Goal: Task Accomplishment & Management: Manage account settings

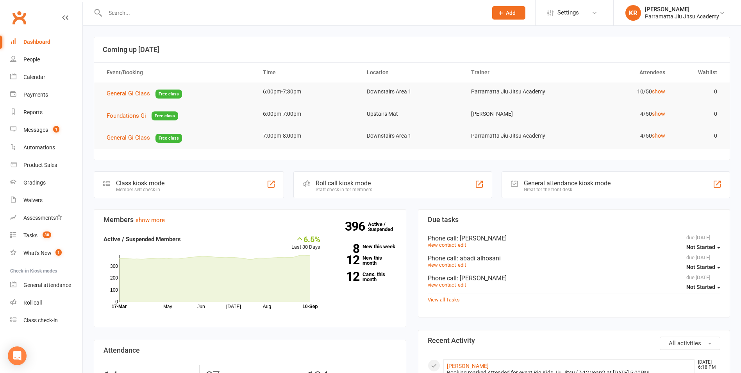
click at [119, 11] on input "text" at bounding box center [292, 12] width 379 height 11
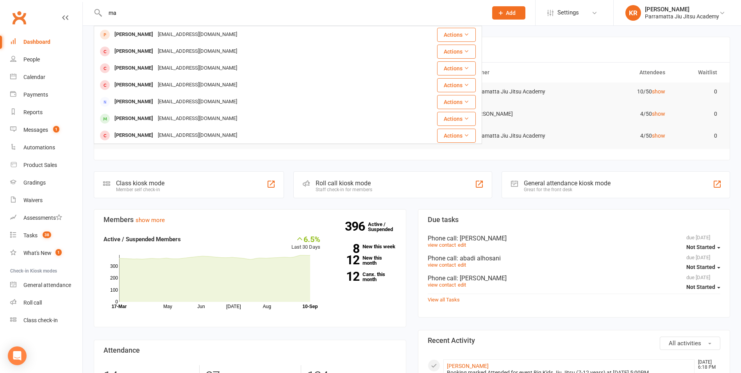
type input "m"
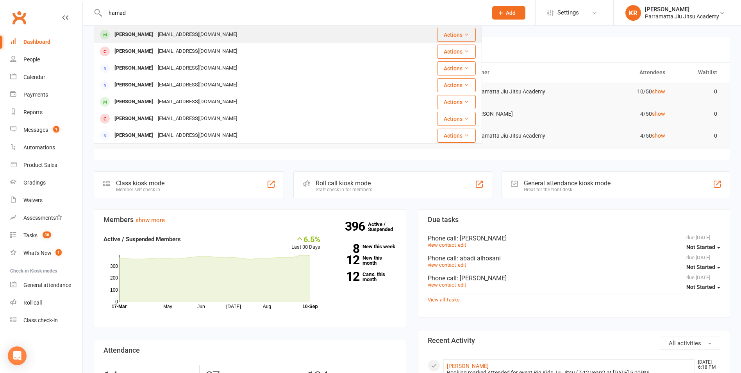
type input "hamad"
click at [131, 34] on div "[PERSON_NAME]" at bounding box center [133, 34] width 43 height 11
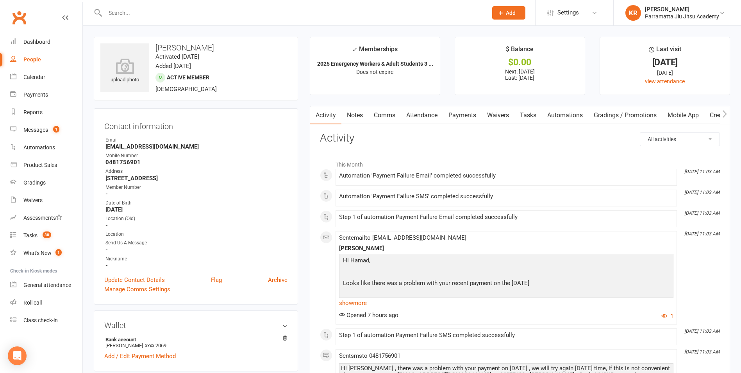
click at [459, 113] on link "Payments" at bounding box center [462, 115] width 39 height 18
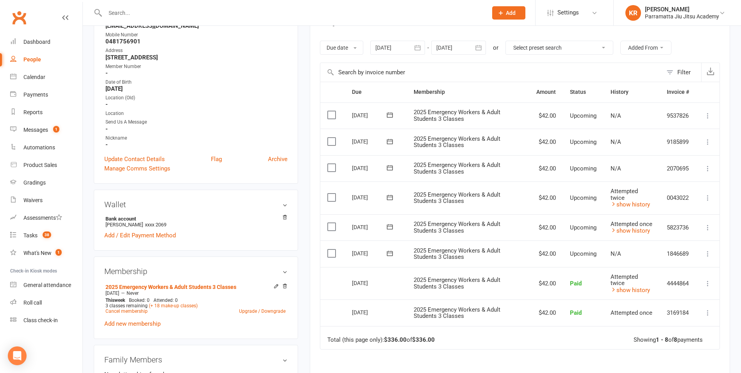
scroll to position [122, 0]
click at [708, 254] on icon at bounding box center [708, 252] width 8 height 8
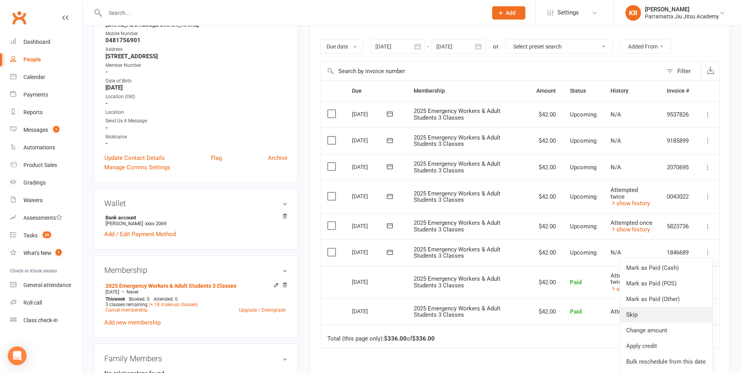
click at [655, 317] on link "Skip" at bounding box center [666, 315] width 92 height 16
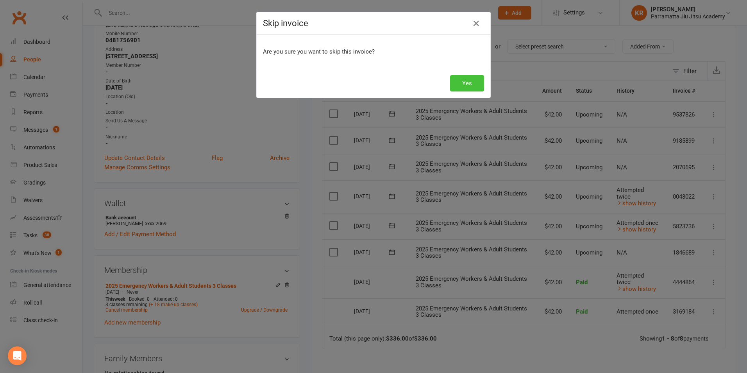
click at [476, 89] on button "Yes" at bounding box center [467, 83] width 34 height 16
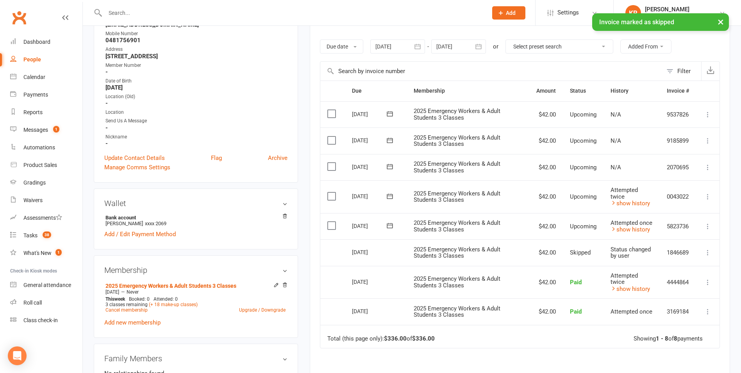
click at [708, 226] on icon at bounding box center [708, 226] width 8 height 8
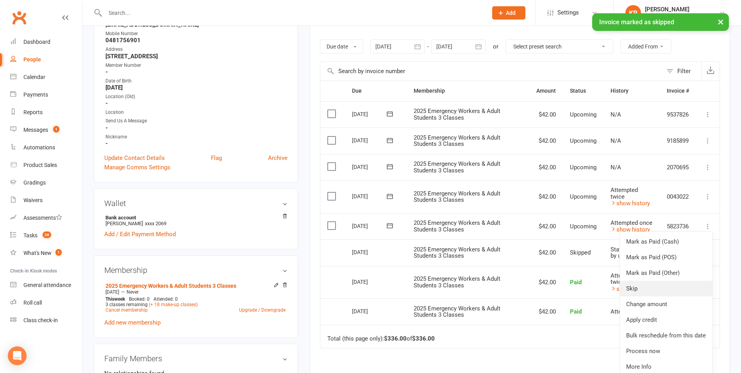
click at [674, 285] on link "Skip" at bounding box center [666, 288] width 92 height 16
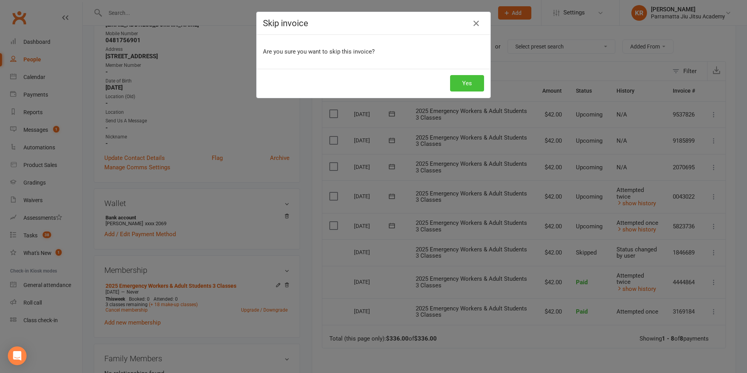
click at [469, 85] on button "Yes" at bounding box center [467, 83] width 34 height 16
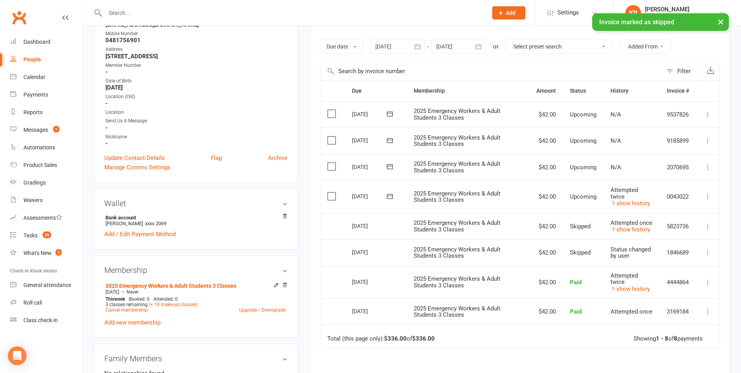
click at [707, 194] on icon at bounding box center [708, 197] width 8 height 8
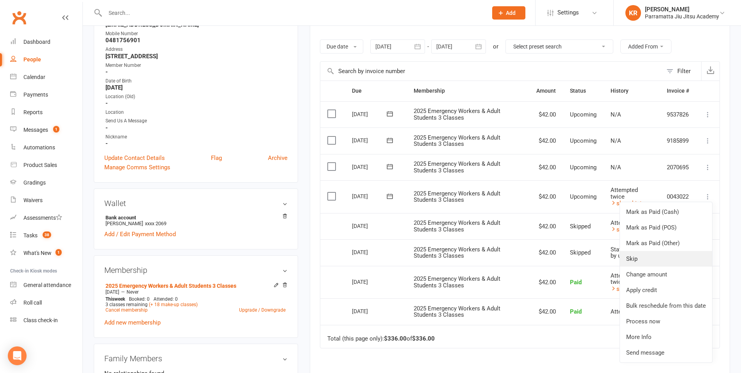
click at [677, 259] on link "Skip" at bounding box center [666, 259] width 92 height 16
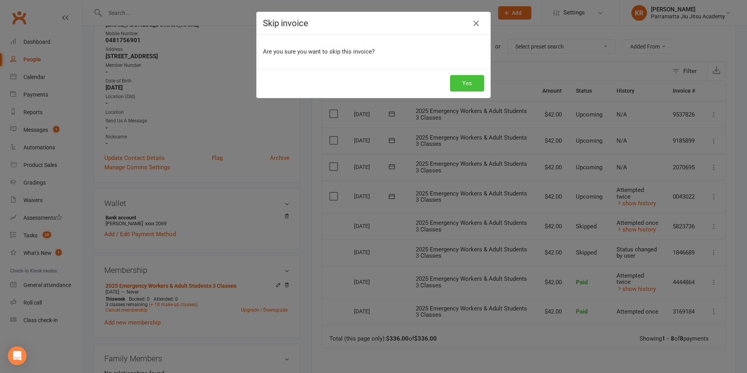
click at [478, 78] on button "Yes" at bounding box center [467, 83] width 34 height 16
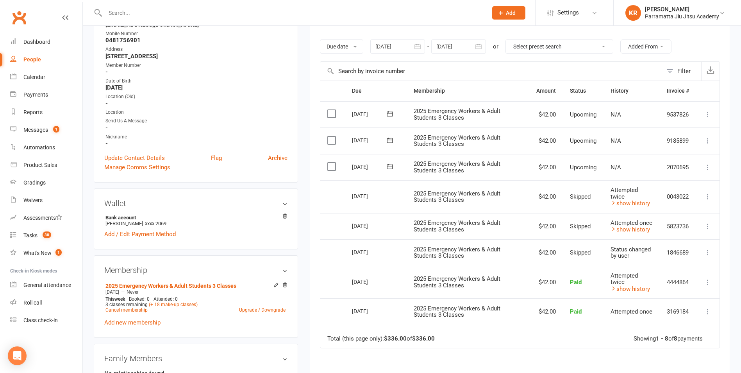
click at [708, 168] on icon at bounding box center [708, 167] width 8 height 8
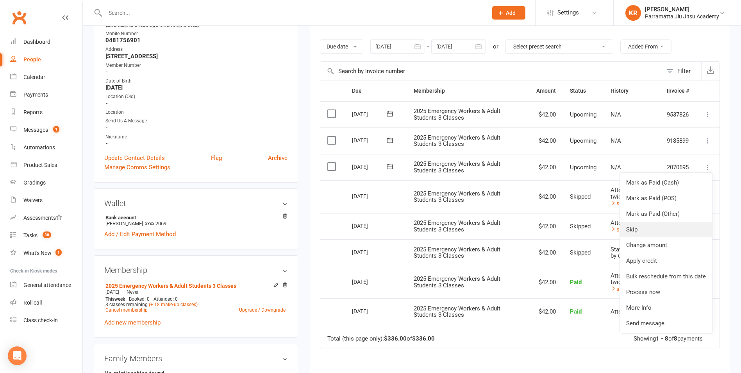
click at [664, 229] on link "Skip" at bounding box center [666, 229] width 92 height 16
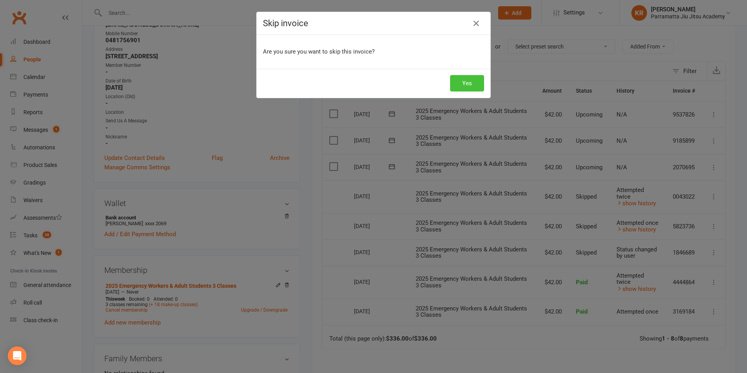
click at [460, 77] on button "Yes" at bounding box center [467, 83] width 34 height 16
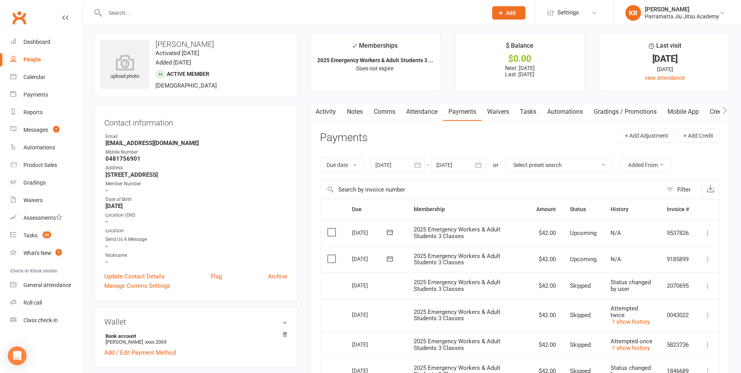
scroll to position [0, 0]
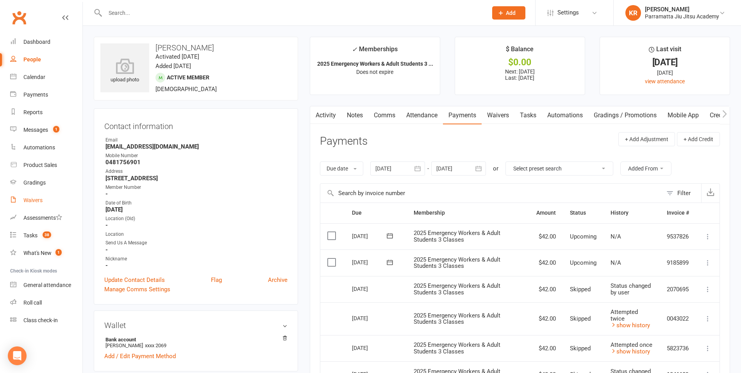
click at [31, 200] on div "Waivers" at bounding box center [32, 200] width 19 height 6
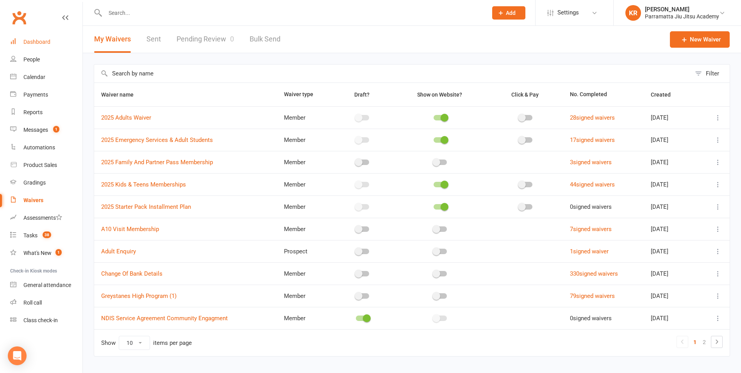
click at [27, 40] on div "Dashboard" at bounding box center [36, 42] width 27 height 6
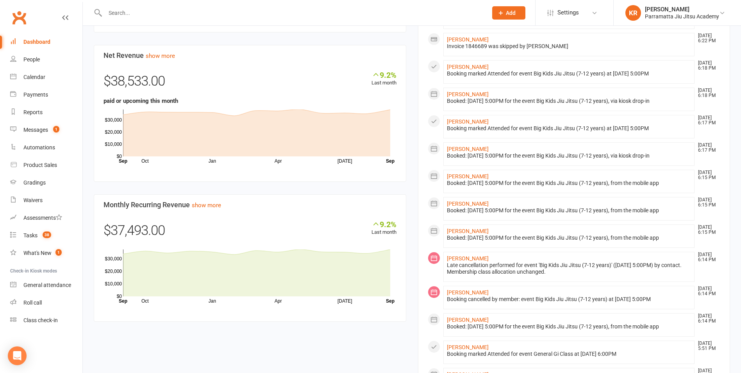
scroll to position [420, 0]
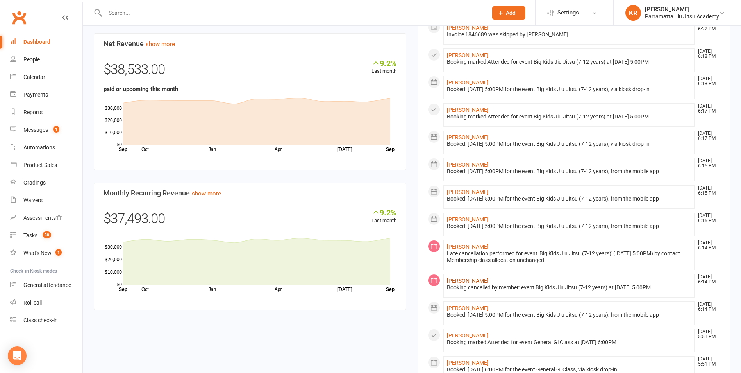
click at [465, 281] on link "[PERSON_NAME]" at bounding box center [468, 280] width 42 height 6
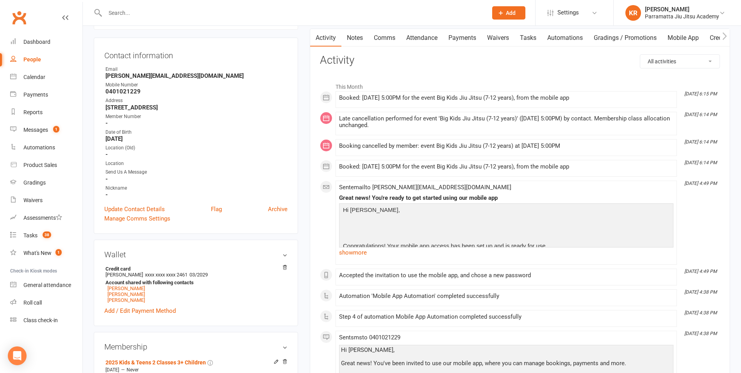
scroll to position [73, 0]
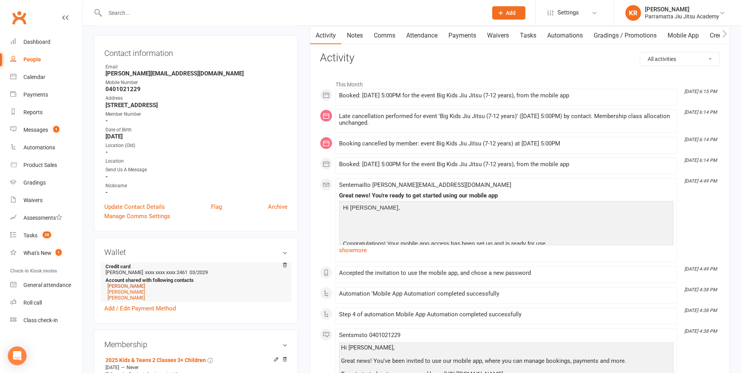
click at [132, 284] on link "[PERSON_NAME]" at bounding box center [125, 286] width 37 height 6
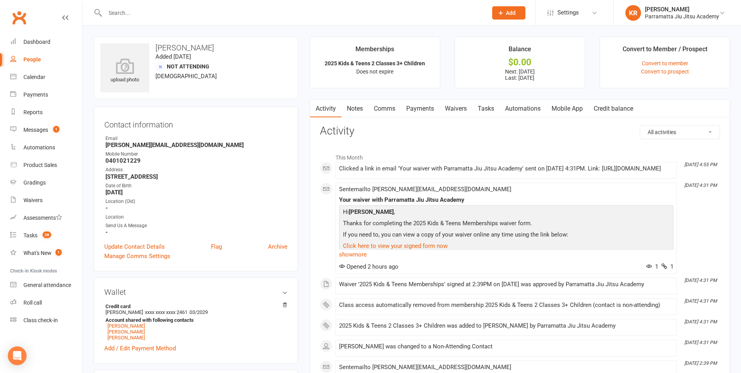
click at [464, 111] on link "Waivers" at bounding box center [455, 109] width 33 height 18
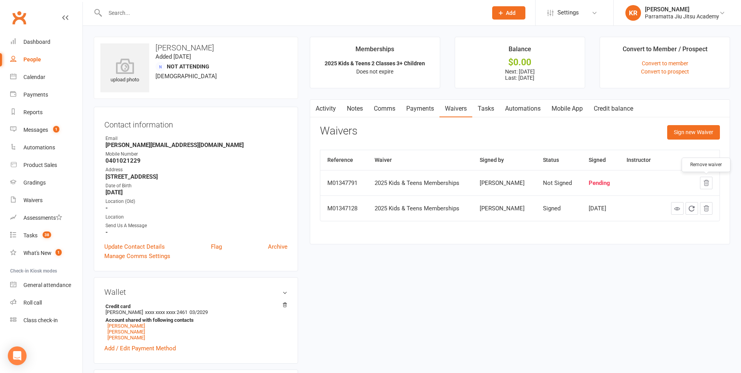
click at [706, 183] on icon "button" at bounding box center [706, 182] width 5 height 5
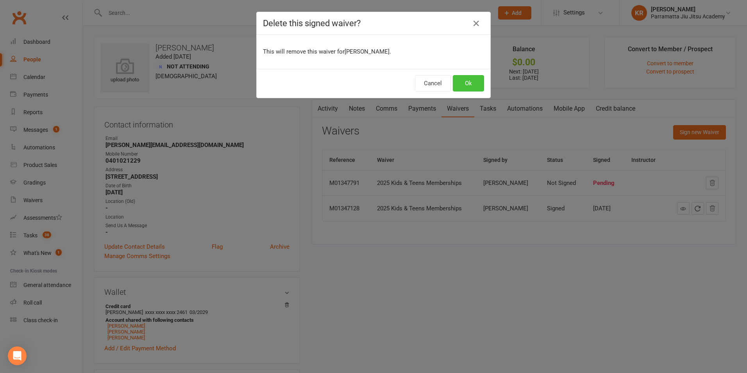
click at [466, 85] on button "Ok" at bounding box center [468, 83] width 31 height 16
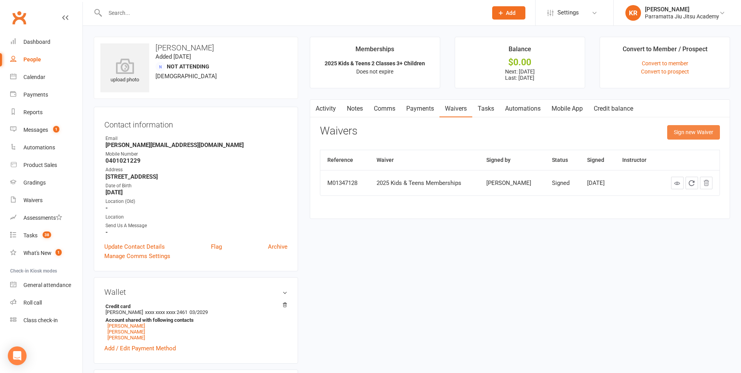
click at [688, 131] on button "Sign new Waiver" at bounding box center [693, 132] width 53 height 14
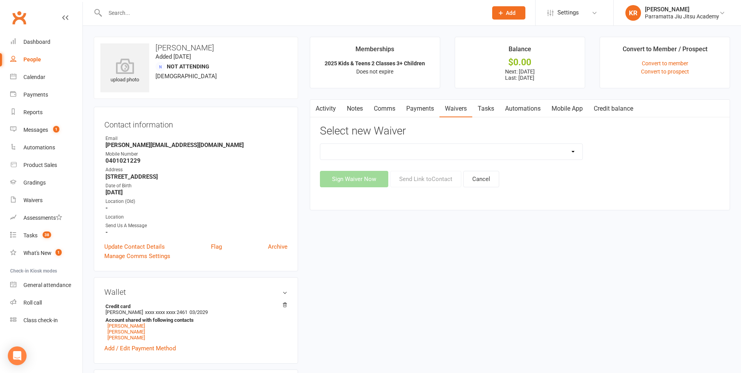
click at [570, 153] on select "2025 Adults Waiver 2025 Emergency Services & Adult Students 2025 Family And Par…" at bounding box center [451, 152] width 262 height 16
select select "14092"
click at [320, 144] on select "2025 Adults Waiver 2025 Emergency Services & Adult Students 2025 Family And Par…" at bounding box center [451, 152] width 262 height 16
click at [120, 11] on input "text" at bounding box center [292, 12] width 379 height 11
type input "[PERSON_NAME]"
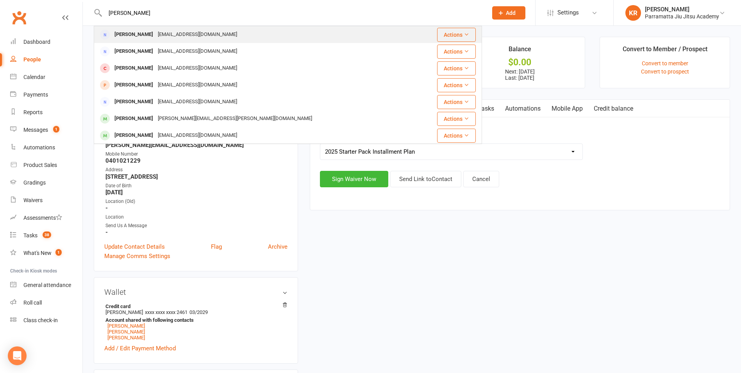
click at [155, 35] on div "[EMAIL_ADDRESS][DOMAIN_NAME]" at bounding box center [197, 34] width 84 height 11
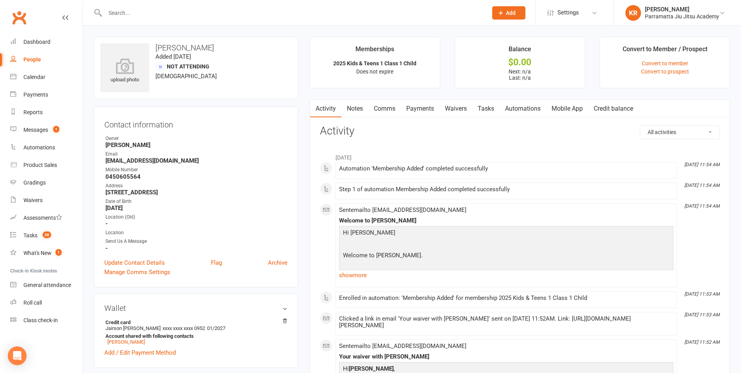
click at [458, 107] on link "Waivers" at bounding box center [455, 109] width 33 height 18
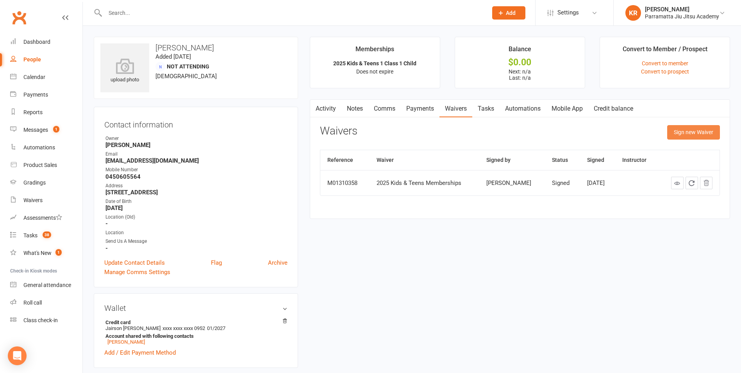
click at [700, 128] on button "Sign new Waiver" at bounding box center [693, 132] width 53 height 14
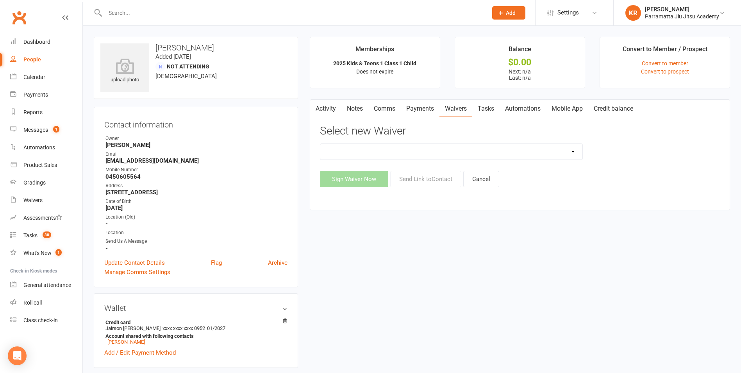
click at [574, 150] on select "2025 Adults Waiver 2025 Emergency Services & Adult Students 2025 Family And Par…" at bounding box center [451, 152] width 262 height 16
select select "14092"
click at [320, 144] on select "2025 Adults Waiver 2025 Emergency Services & Adult Students 2025 Family And Par…" at bounding box center [451, 152] width 262 height 16
click at [419, 179] on button "Send Link to Contact" at bounding box center [425, 179] width 71 height 16
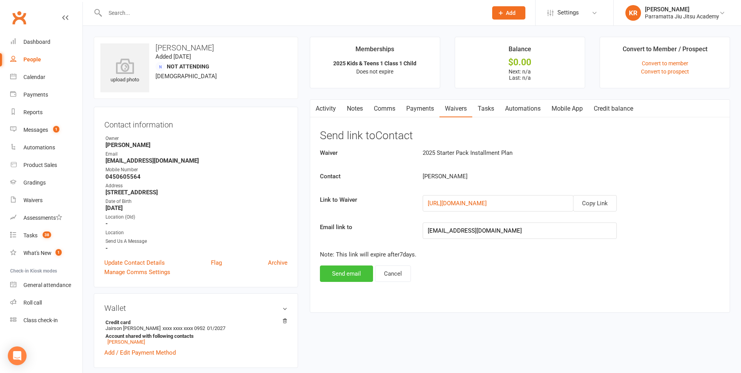
click at [341, 271] on button "Send email" at bounding box center [346, 273] width 53 height 16
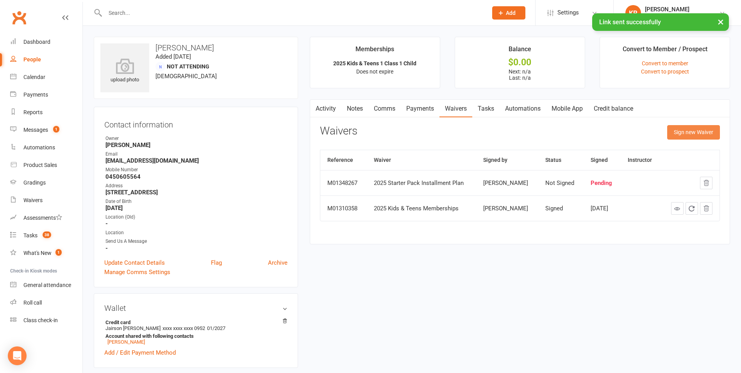
click at [672, 132] on button "Sign new Waiver" at bounding box center [693, 132] width 53 height 14
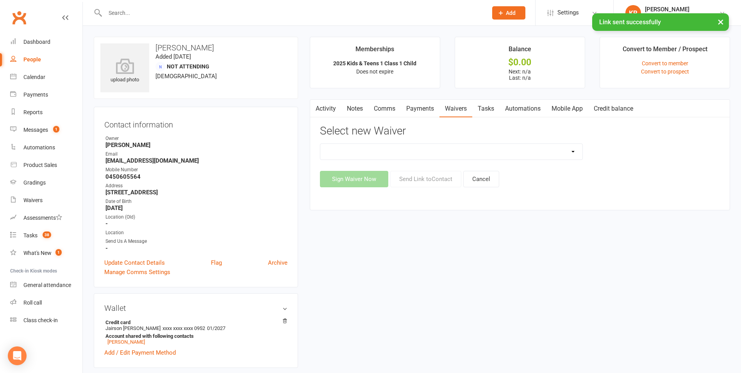
click at [575, 151] on select "2025 Adults Waiver 2025 Emergency Services & Adult Students 2025 Family And Par…" at bounding box center [451, 152] width 262 height 16
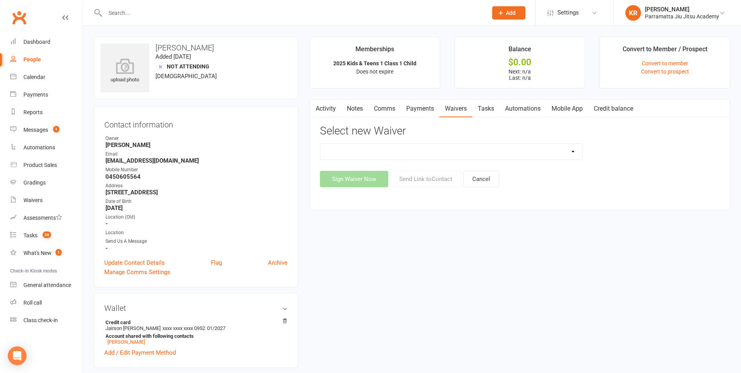
select select "12919"
click at [320, 144] on select "2025 Adults Waiver 2025 Emergency Services & Adult Students 2025 Family And Par…" at bounding box center [451, 152] width 262 height 16
click at [427, 179] on button "Send Link to Contact" at bounding box center [425, 179] width 71 height 16
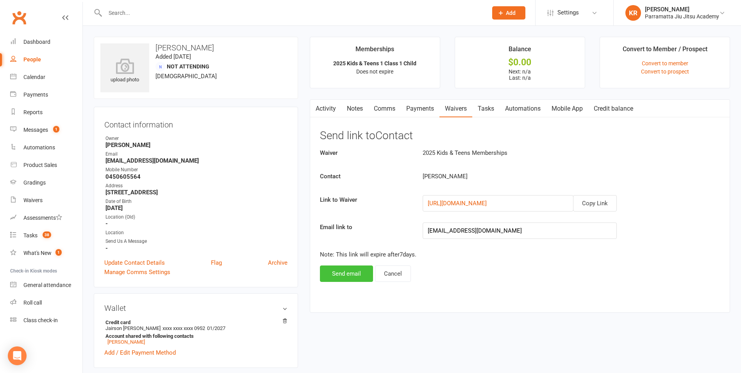
click at [354, 273] on button "Send email" at bounding box center [346, 273] width 53 height 16
